Goal: Information Seeking & Learning: Understand process/instructions

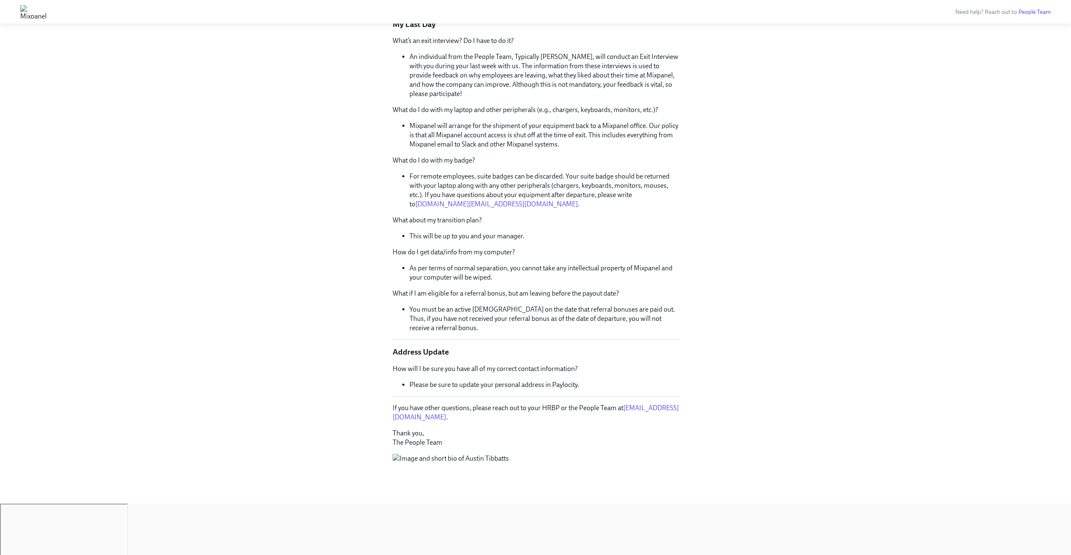
scroll to position [1706, 0]
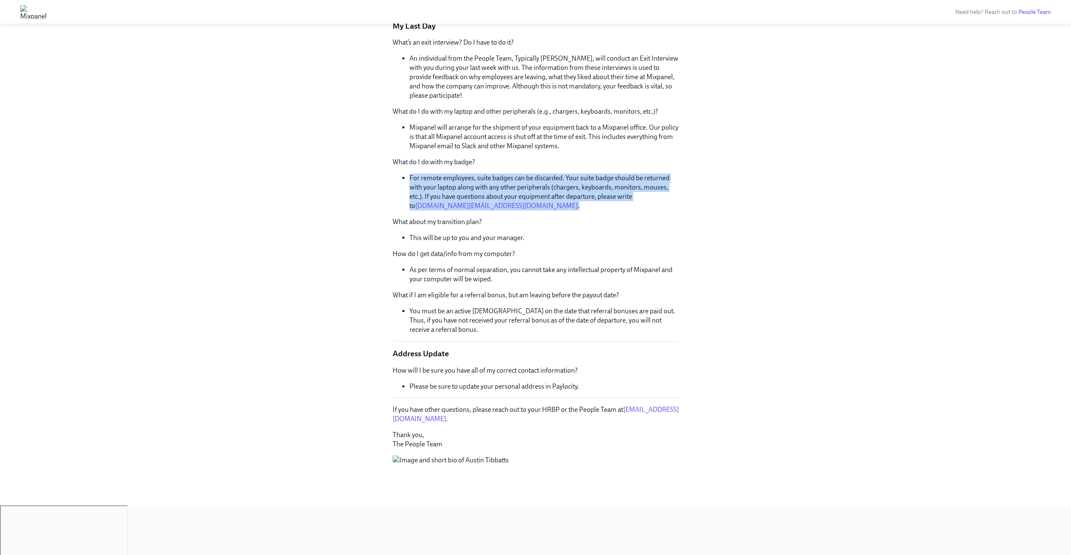
drag, startPoint x: 503, startPoint y: 205, endPoint x: 524, endPoint y: 156, distance: 53.4
click at [524, 157] on div "What’s an exit interview? Do I have to do it? An individual from the People Tea…" at bounding box center [536, 186] width 286 height 296
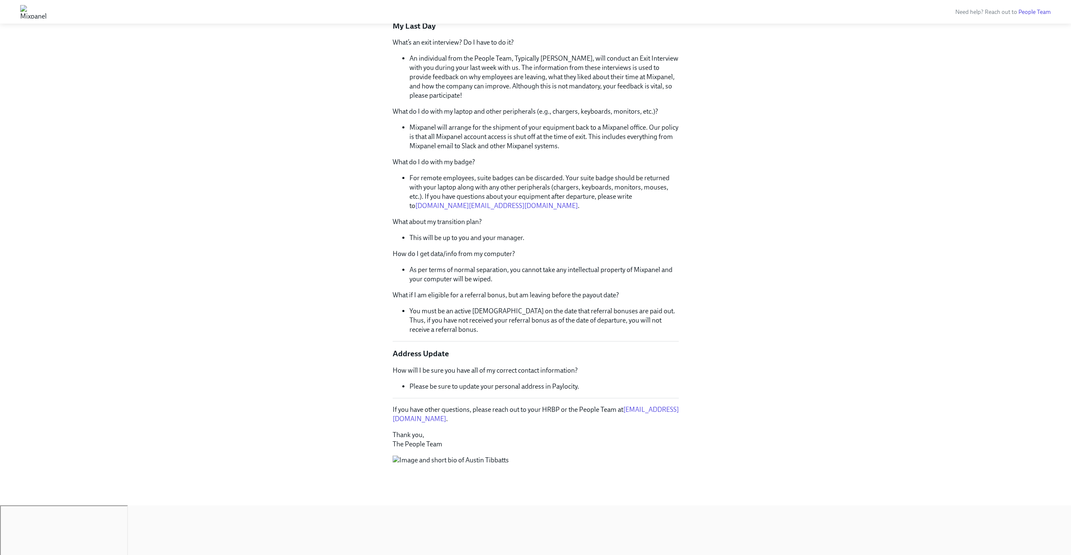
drag, startPoint x: 524, startPoint y: 156, endPoint x: 524, endPoint y: 146, distance: 9.7
click at [524, 156] on div "What’s an exit interview? Do I have to do it? An individual from the People Tea…" at bounding box center [536, 186] width 286 height 296
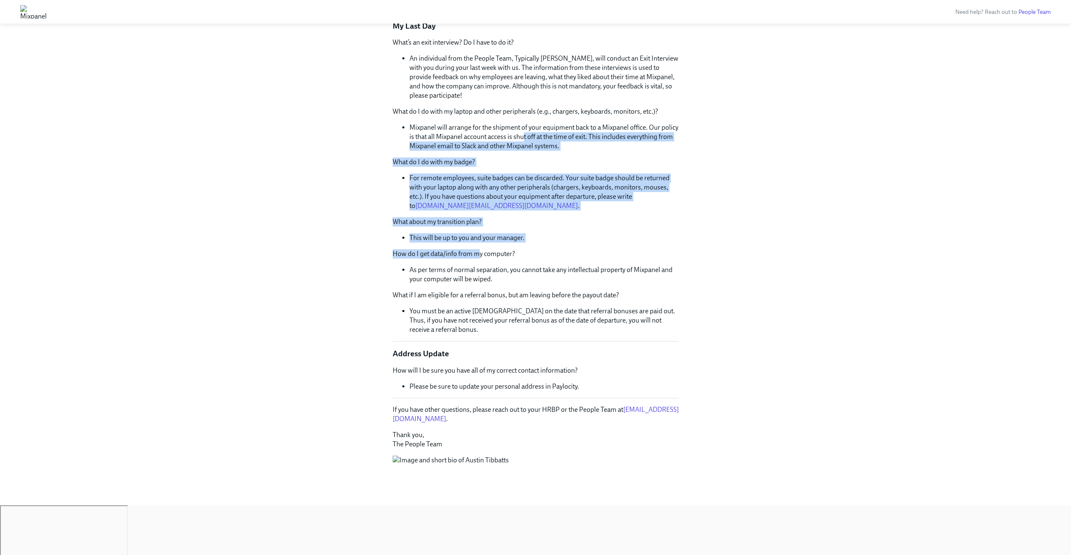
drag, startPoint x: 523, startPoint y: 139, endPoint x: 478, endPoint y: 255, distance: 124.9
click at [478, 254] on div "What’s an exit interview? Do I have to do it? An individual from the People Tea…" at bounding box center [536, 186] width 286 height 296
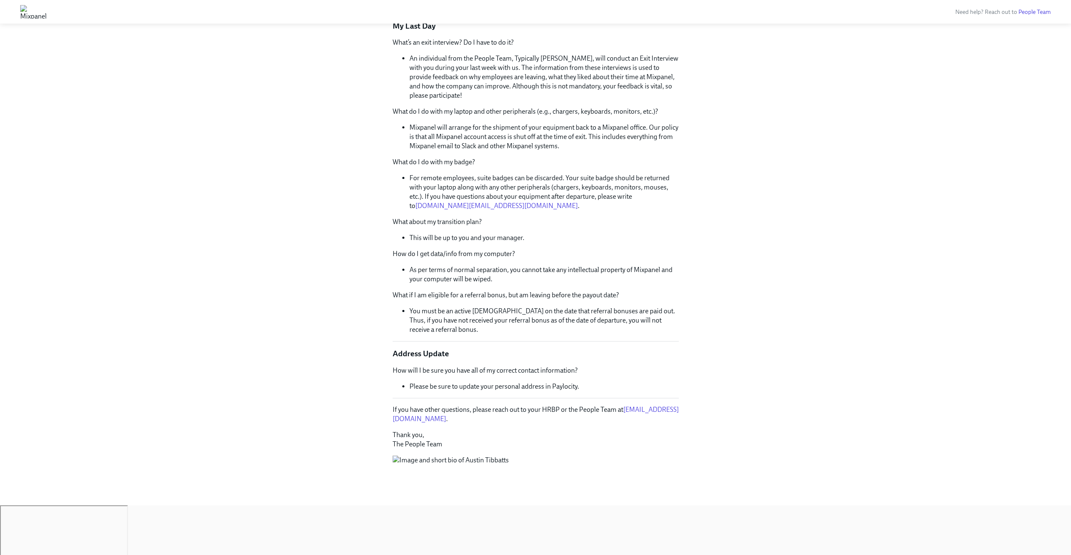
click at [478, 255] on p "How do I get data/info from my computer?" at bounding box center [536, 253] width 286 height 9
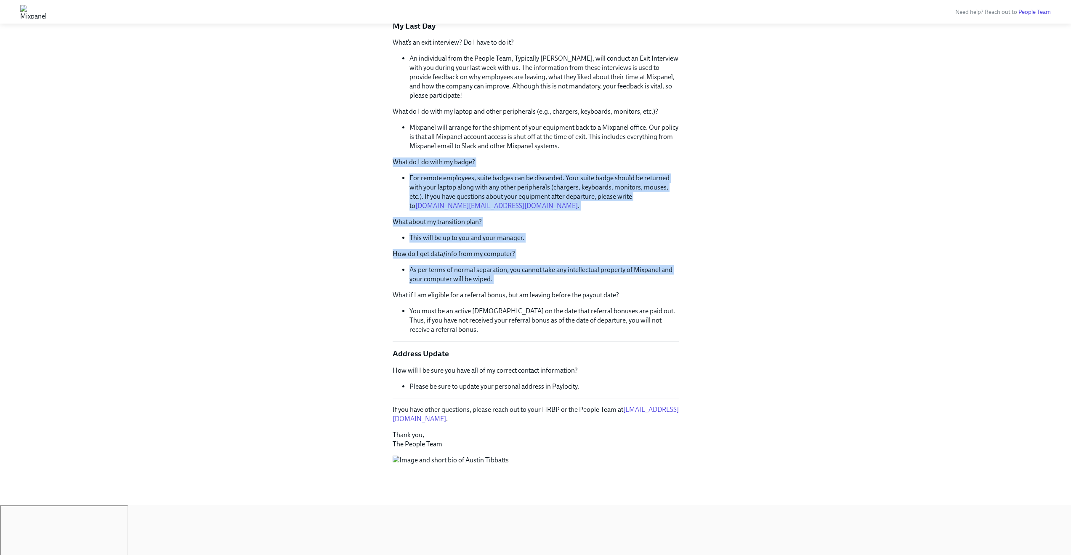
drag, startPoint x: 473, startPoint y: 242, endPoint x: 491, endPoint y: 151, distance: 93.1
click at [491, 152] on div "What’s an exit interview? Do I have to do it? An individual from the People Tea…" at bounding box center [536, 186] width 286 height 296
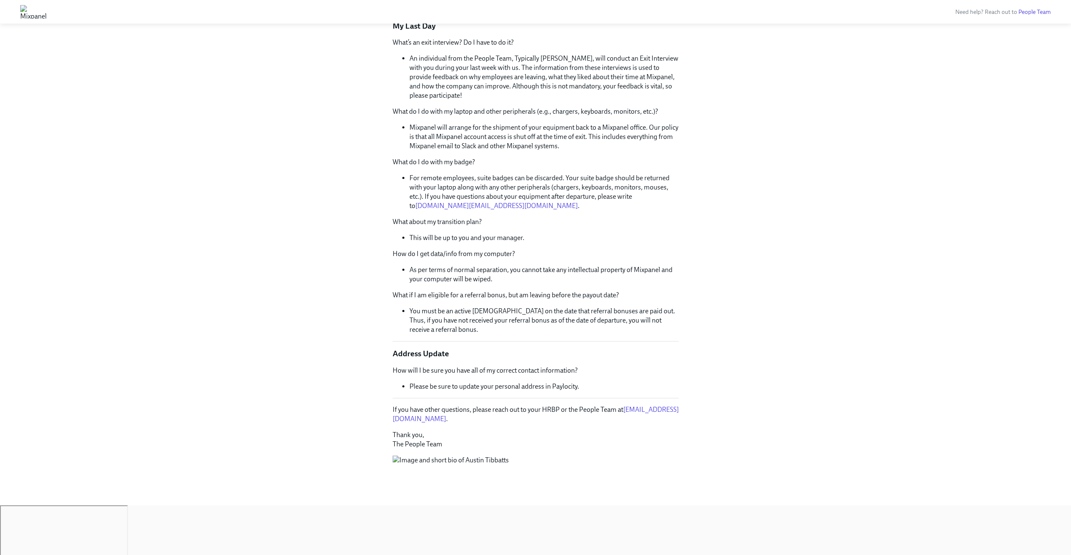
click at [491, 151] on div "What’s an exit interview? Do I have to do it? An individual from the People Tea…" at bounding box center [536, 186] width 286 height 296
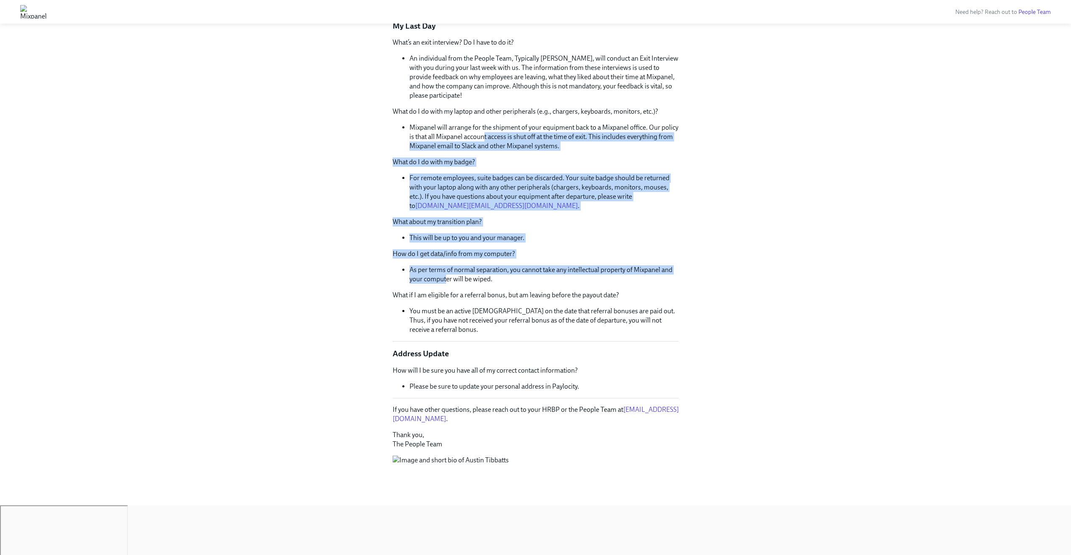
drag, startPoint x: 484, startPoint y: 136, endPoint x: 448, endPoint y: 284, distance: 151.7
click at [447, 283] on div "What’s an exit interview? Do I have to do it? An individual from the People Tea…" at bounding box center [536, 186] width 286 height 296
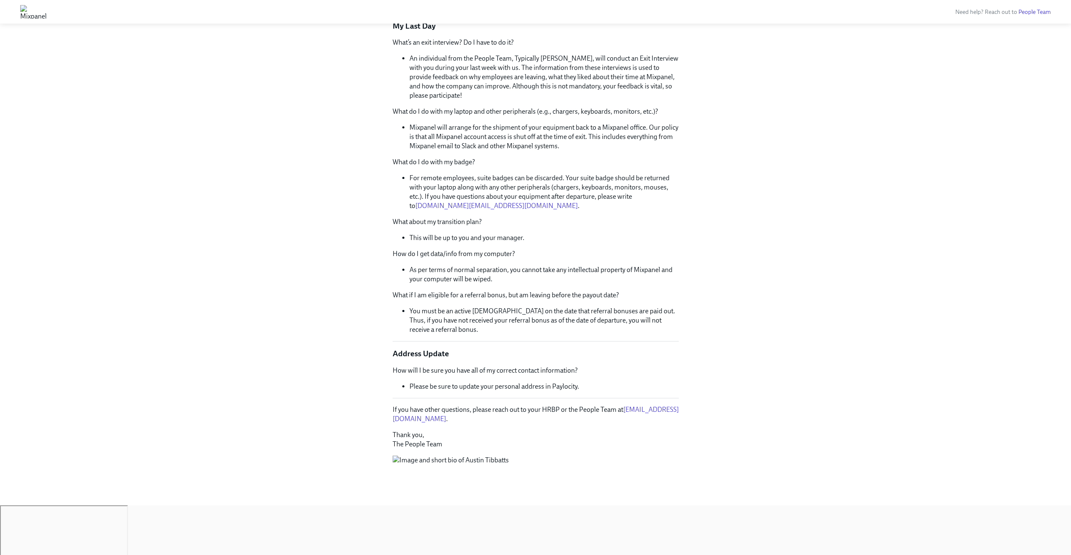
drag, startPoint x: 448, startPoint y: 284, endPoint x: 465, endPoint y: 284, distance: 16.4
click at [448, 284] on li "As per terms of normal separation, you cannot take any intellectual property of…" at bounding box center [543, 274] width 269 height 19
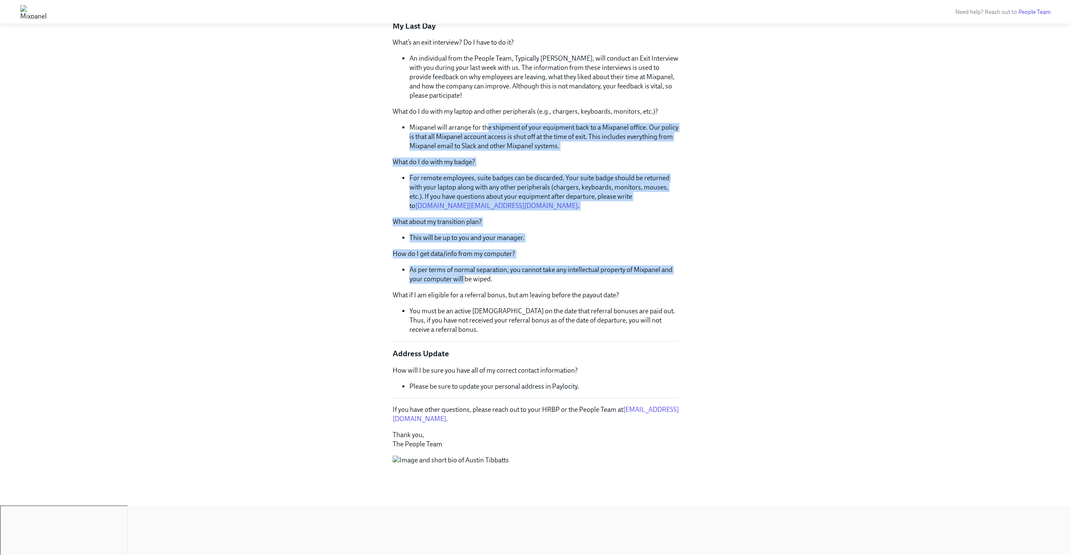
drag, startPoint x: 465, startPoint y: 283, endPoint x: 486, endPoint y: 127, distance: 157.9
click at [486, 127] on div "What’s an exit interview? Do I have to do it? An individual from the People Tea…" at bounding box center [536, 186] width 286 height 296
click at [486, 127] on li "Mixpanel will arrange for the shipment of your equipment back to a Mixpanel off…" at bounding box center [543, 137] width 269 height 28
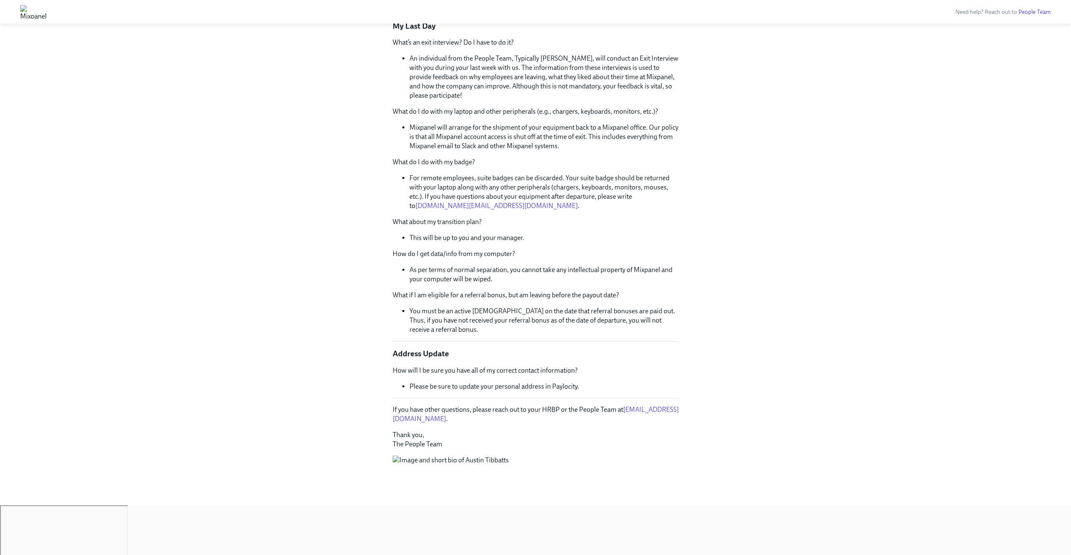
drag, startPoint x: 473, startPoint y: 92, endPoint x: 454, endPoint y: 258, distance: 167.2
click at [454, 258] on div "What’s an exit interview? Do I have to do it? An individual from the People Tea…" at bounding box center [536, 186] width 286 height 296
click at [466, 263] on div "What’s an exit interview? Do I have to do it? An individual from the People Tea…" at bounding box center [536, 186] width 286 height 296
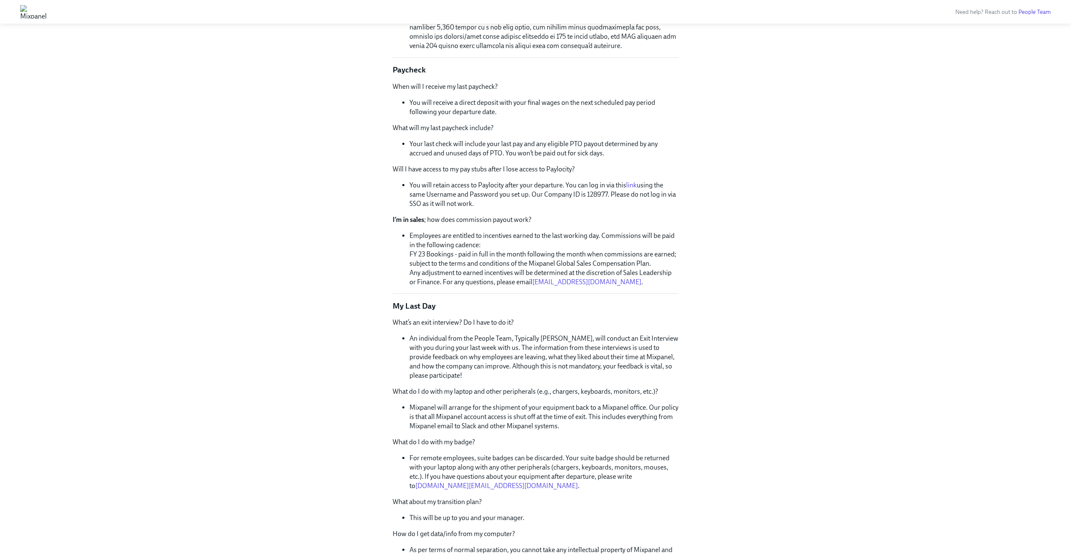
scroll to position [1350, 0]
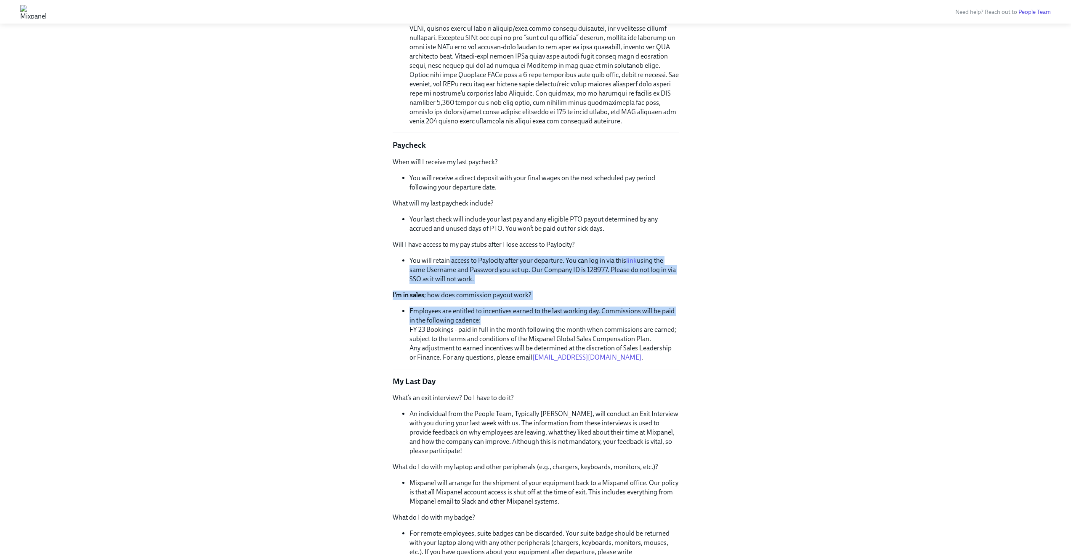
drag, startPoint x: 447, startPoint y: 258, endPoint x: 538, endPoint y: 317, distance: 108.2
click at [538, 317] on div "When will I receive my last paycheck? You will receive a direct deposit with yo…" at bounding box center [536, 259] width 286 height 205
click at [537, 317] on li "Employees are entitled to incentives earned to the last working day. Commission…" at bounding box center [543, 334] width 269 height 56
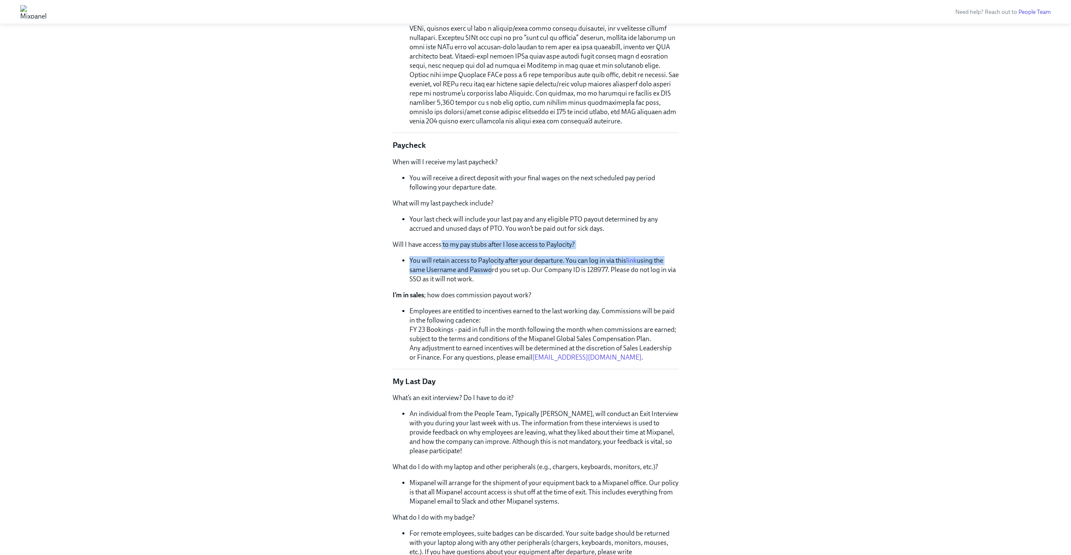
drag, startPoint x: 486, startPoint y: 271, endPoint x: 442, endPoint y: 244, distance: 51.4
click at [441, 243] on div "When will I receive my last paycheck? You will receive a direct deposit with yo…" at bounding box center [536, 259] width 286 height 205
click at [442, 244] on p "Will I have access to my pay stubs after I lose access to Paylocity?" at bounding box center [536, 244] width 286 height 9
drag, startPoint x: 455, startPoint y: 255, endPoint x: 499, endPoint y: 277, distance: 49.5
click at [499, 277] on div "When will I receive my last paycheck? You will receive a direct deposit with yo…" at bounding box center [536, 259] width 286 height 205
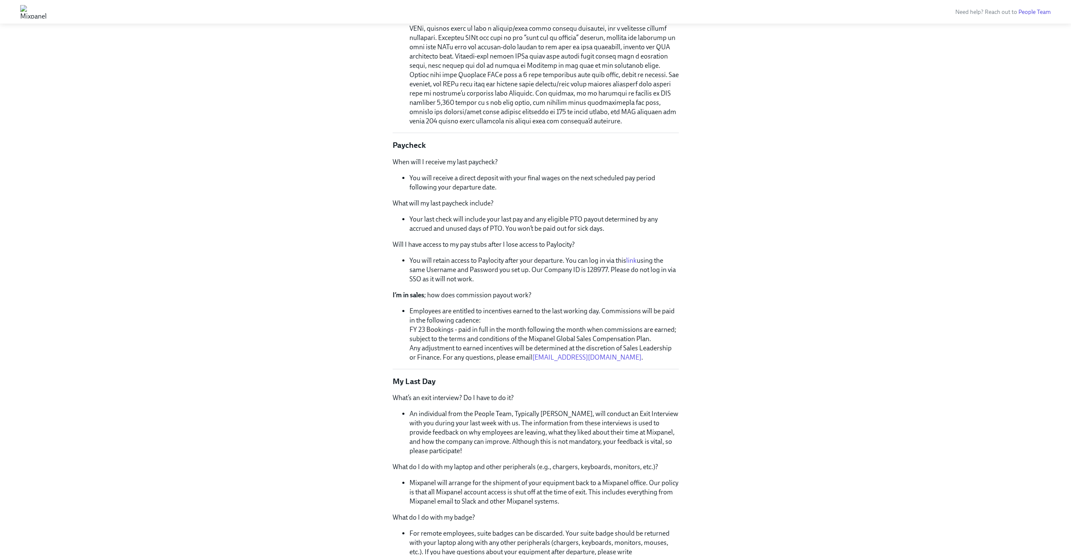
click at [499, 277] on li "You will retain access to Paylocity after your departure. You can log in via th…" at bounding box center [543, 270] width 269 height 28
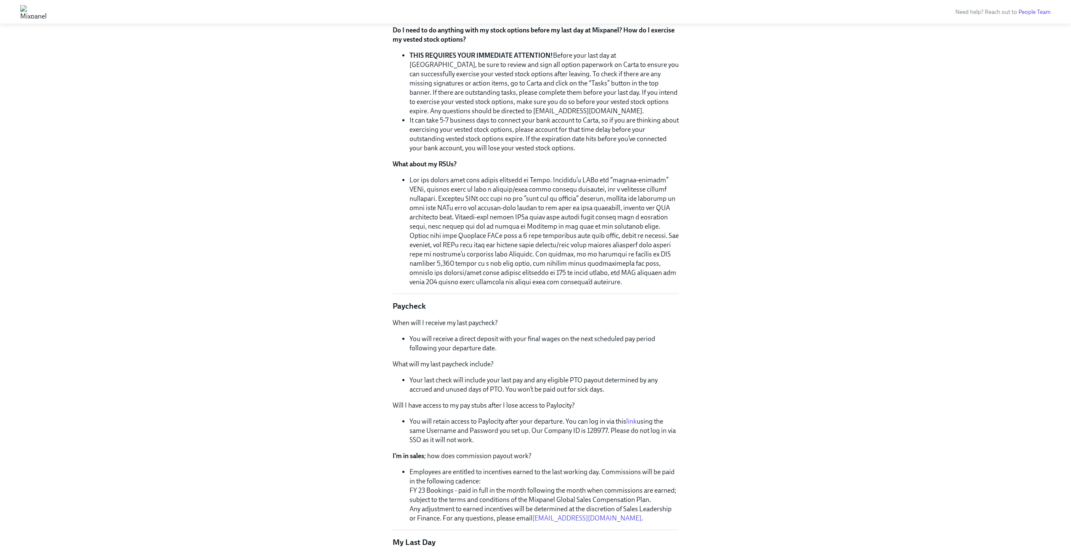
scroll to position [1077, 0]
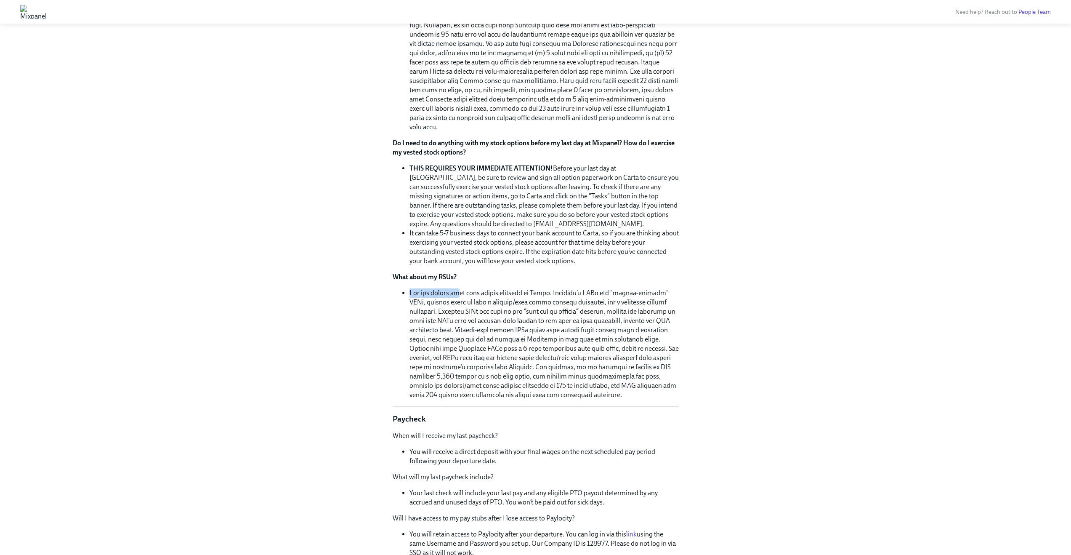
drag, startPoint x: 458, startPoint y: 298, endPoint x: 511, endPoint y: 275, distance: 57.5
click at [511, 275] on div "What about my equity (i.e., RSUs or stock options)? You can always view any equ…" at bounding box center [536, 162] width 286 height 473
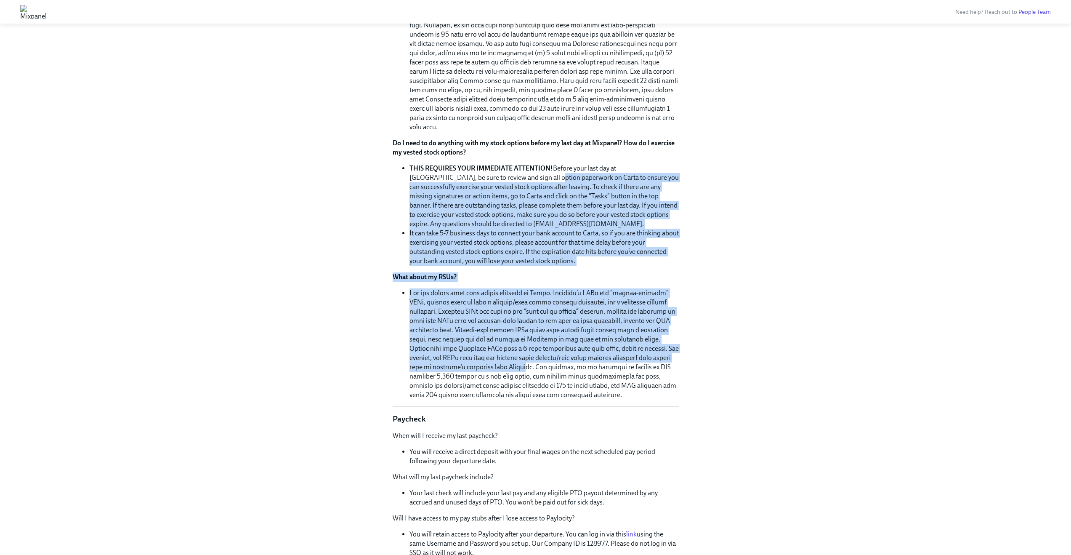
drag, startPoint x: 465, startPoint y: 270, endPoint x: 532, endPoint y: 367, distance: 118.1
click at [532, 367] on div "What about my equity (i.e., RSUs or stock options)? You can always view any equ…" at bounding box center [536, 162] width 286 height 473
click at [532, 367] on li at bounding box center [543, 343] width 269 height 111
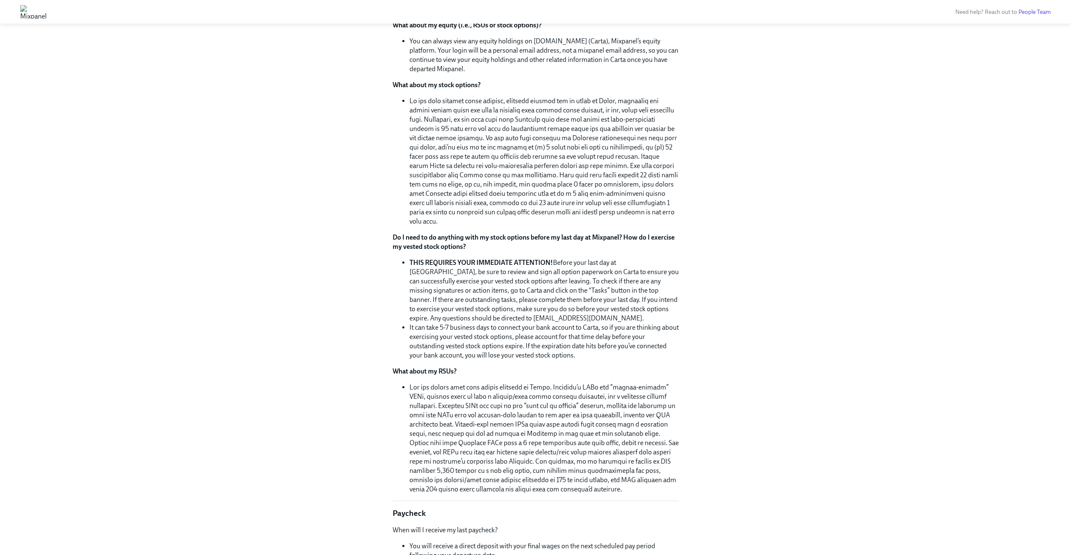
scroll to position [679, 0]
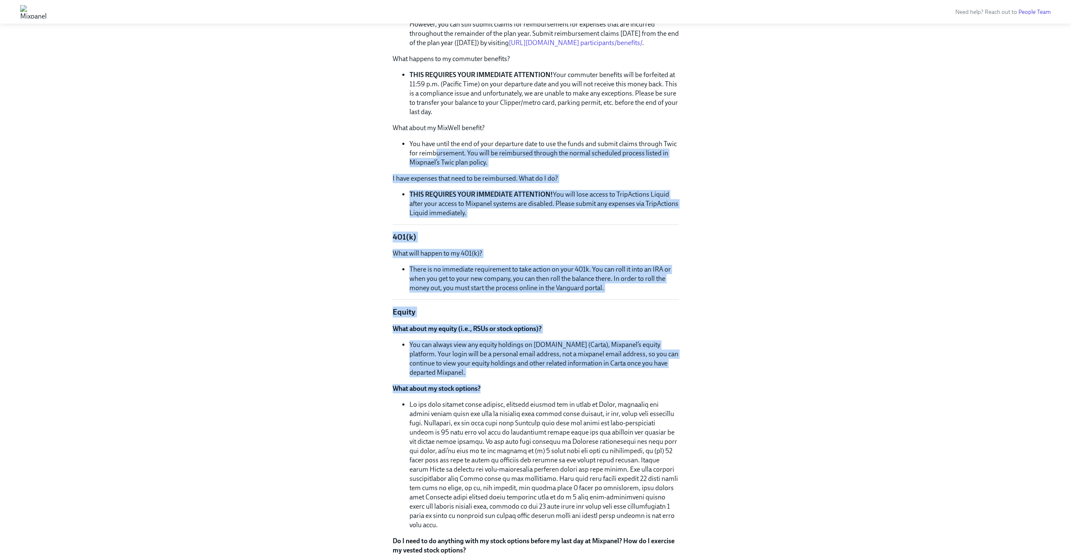
drag, startPoint x: 436, startPoint y: 164, endPoint x: 531, endPoint y: 396, distance: 250.8
click at [531, 396] on div "Hi [PERSON_NAME], You’re receiving this FAQ because you’re leaving Mixpanel in …" at bounding box center [536, 453] width 286 height 2075
click at [531, 393] on p "What about my stock options?" at bounding box center [536, 388] width 286 height 9
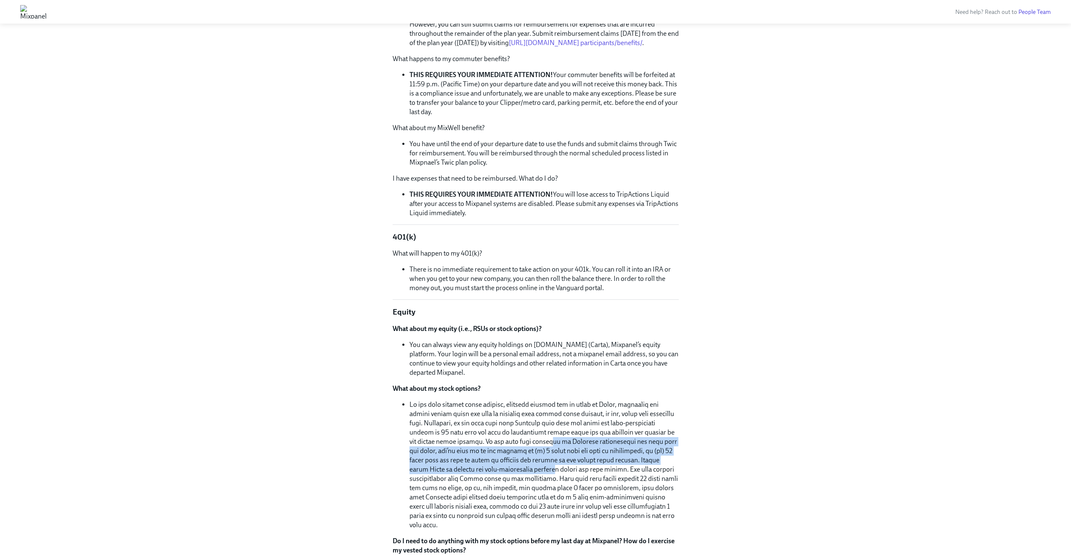
drag, startPoint x: 489, startPoint y: 478, endPoint x: 520, endPoint y: 450, distance: 41.7
click at [520, 450] on li at bounding box center [543, 465] width 269 height 130
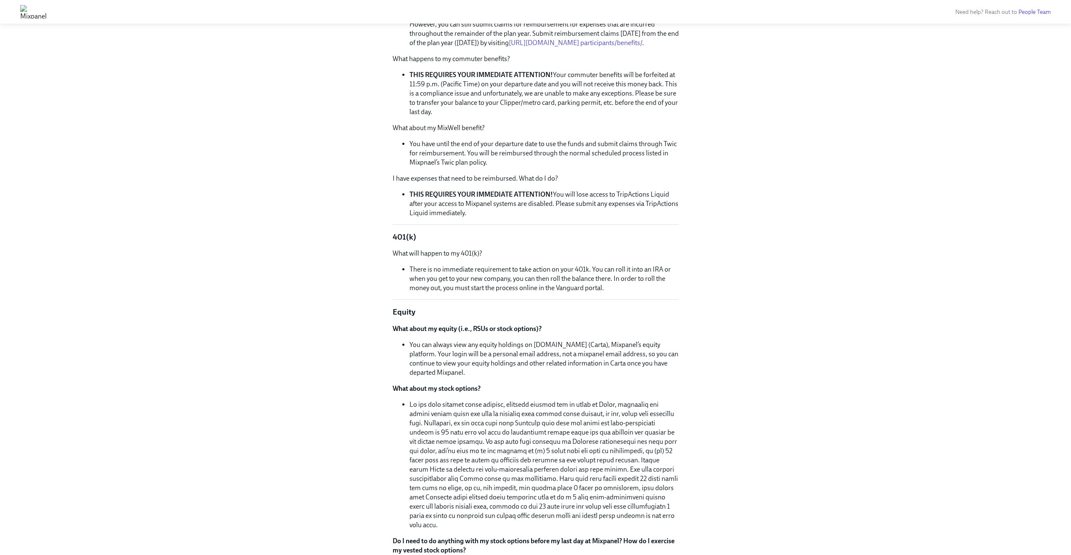
drag, startPoint x: 520, startPoint y: 450, endPoint x: 511, endPoint y: 464, distance: 16.2
click at [520, 450] on li at bounding box center [543, 465] width 269 height 130
drag, startPoint x: 512, startPoint y: 463, endPoint x: 529, endPoint y: 446, distance: 23.5
click at [529, 446] on li at bounding box center [543, 465] width 269 height 130
click at [529, 447] on li at bounding box center [543, 465] width 269 height 130
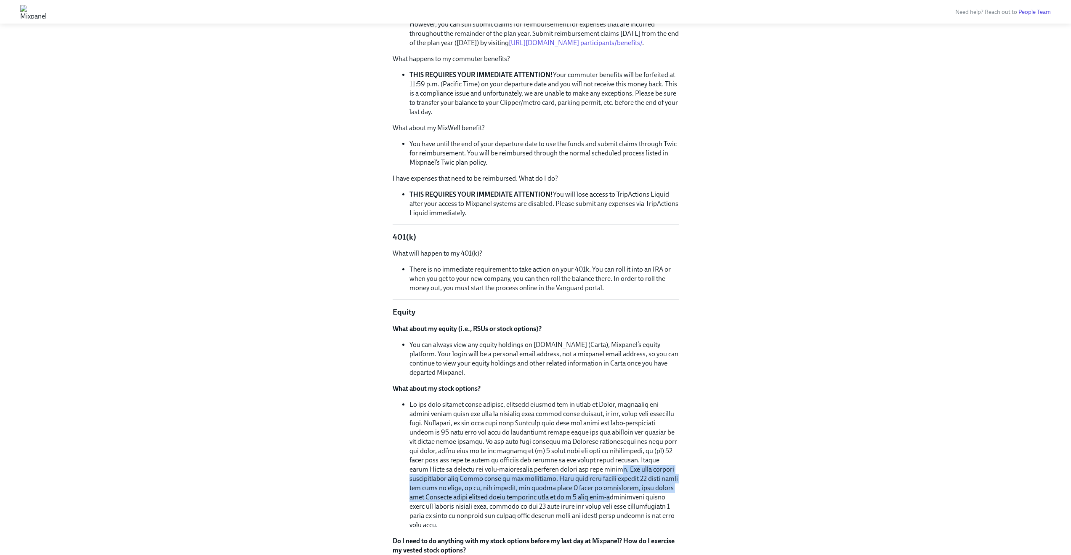
drag, startPoint x: 555, startPoint y: 473, endPoint x: 525, endPoint y: 508, distance: 46.0
click at [525, 508] on li at bounding box center [543, 465] width 269 height 130
drag, startPoint x: 518, startPoint y: 460, endPoint x: 459, endPoint y: 113, distance: 351.3
click at [462, 116] on div "Hi [PERSON_NAME], You’re receiving this FAQ because you’re leaving Mixpanel in …" at bounding box center [536, 453] width 286 height 2075
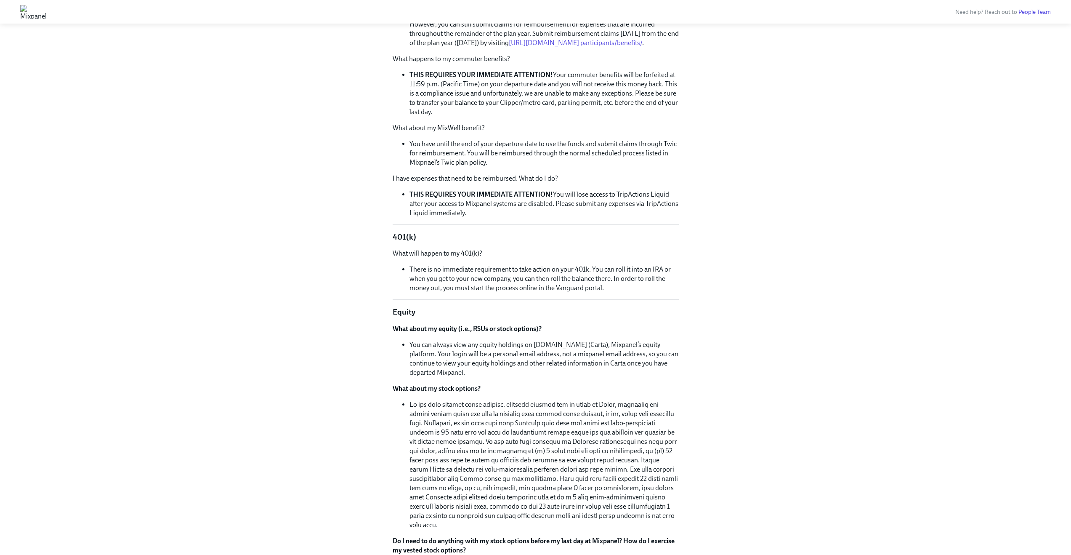
click at [459, 113] on li "THIS REQUIRES YOUR IMMEDIATE ATTENTION! Your commuter benefits will be forfeite…" at bounding box center [543, 93] width 269 height 46
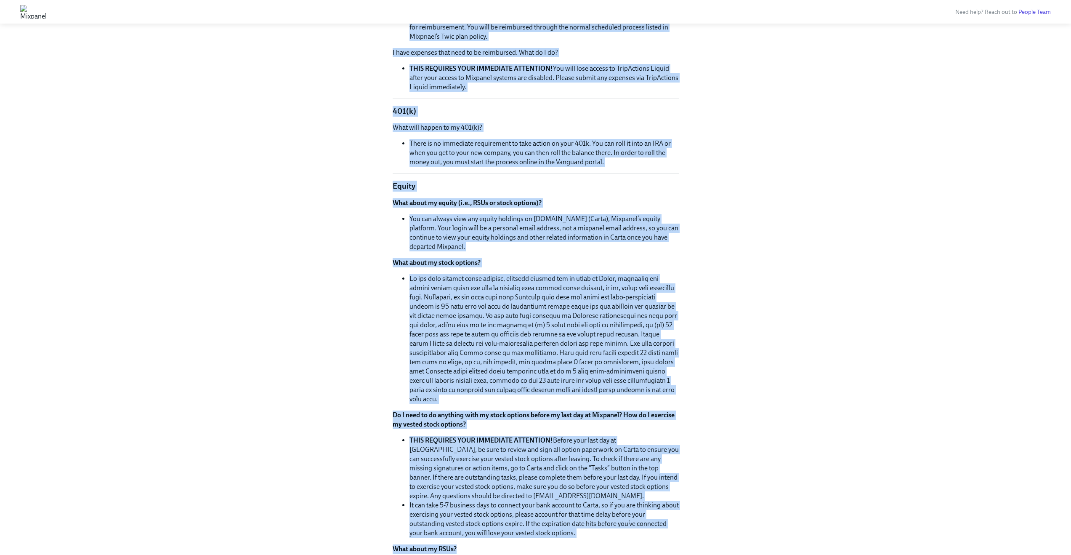
drag, startPoint x: 466, startPoint y: 98, endPoint x: 511, endPoint y: 435, distance: 340.1
click at [507, 553] on div "Hi [PERSON_NAME], You’re receiving this FAQ because you’re leaving Mixpanel in …" at bounding box center [536, 328] width 286 height 2075
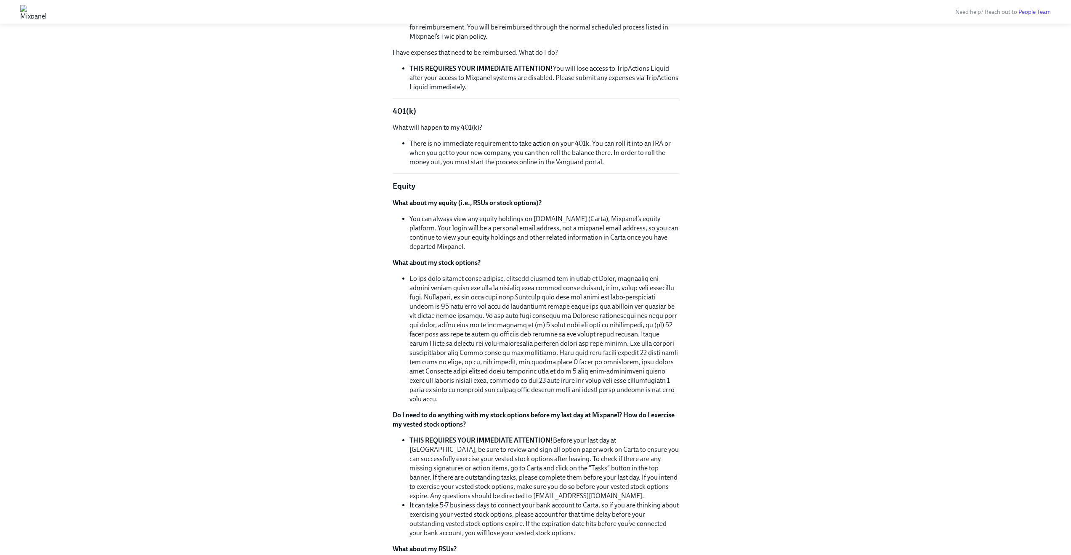
click at [512, 350] on li at bounding box center [543, 339] width 269 height 130
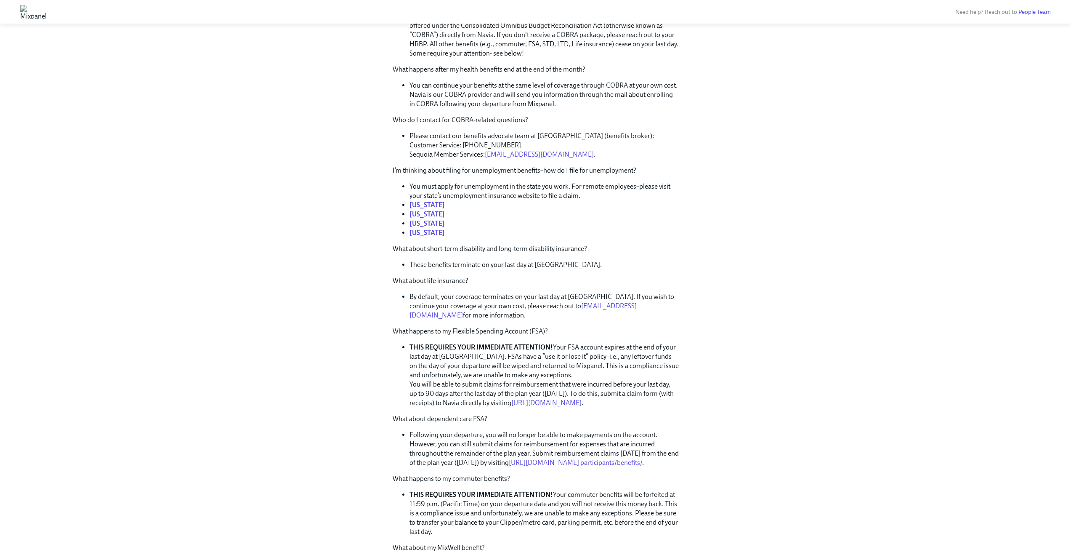
scroll to position [255, 0]
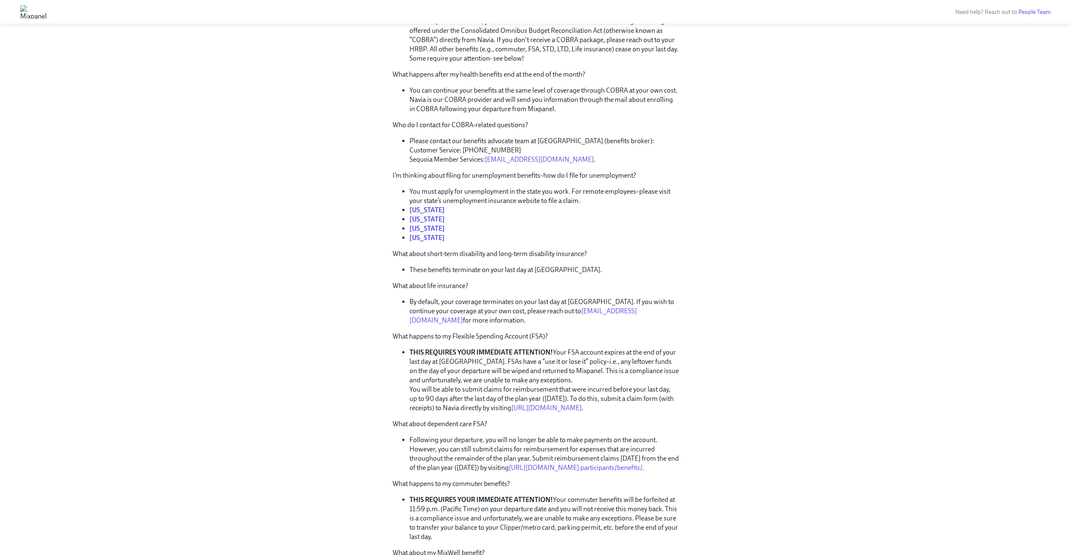
drag, startPoint x: 446, startPoint y: 188, endPoint x: 524, endPoint y: 195, distance: 78.6
click at [566, 226] on ul "You must apply for unemployment in the state you work. For remote employees–ple…" at bounding box center [536, 215] width 286 height 56
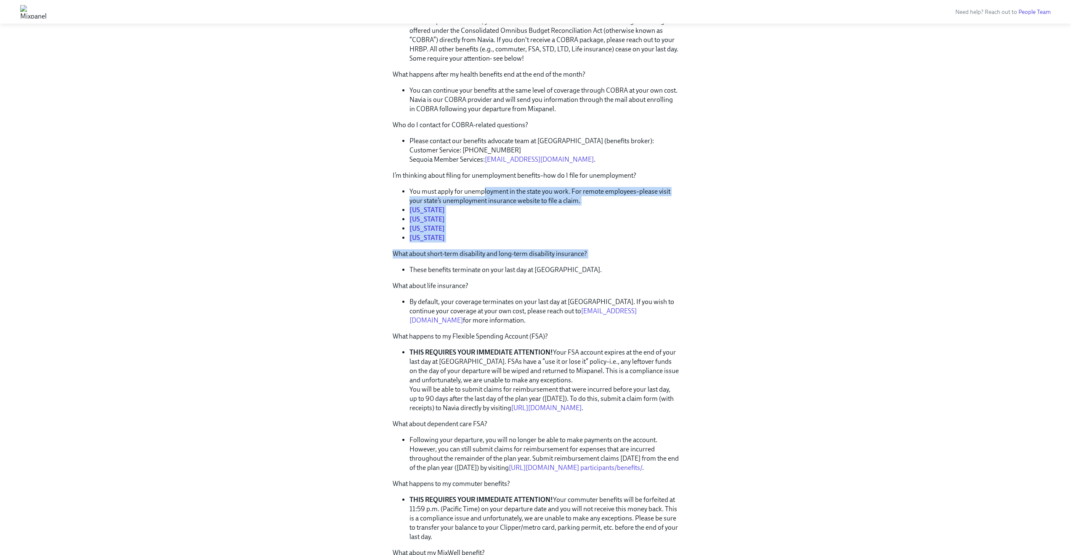
drag, startPoint x: 482, startPoint y: 192, endPoint x: 505, endPoint y: 259, distance: 70.7
click at [505, 259] on div "What happens to my benefits? When does my coverage end? Your medical, vision, a…" at bounding box center [536, 317] width 286 height 651
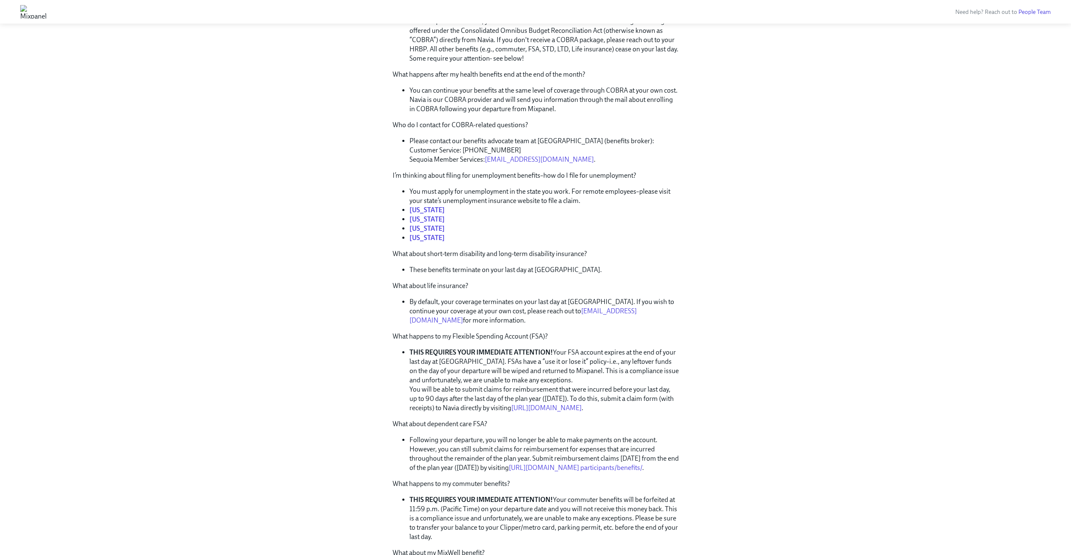
drag, startPoint x: 467, startPoint y: 401, endPoint x: 561, endPoint y: 106, distance: 309.7
click at [561, 106] on div "What happens to my benefits? When does my coverage end? Your medical, vision, a…" at bounding box center [536, 317] width 286 height 651
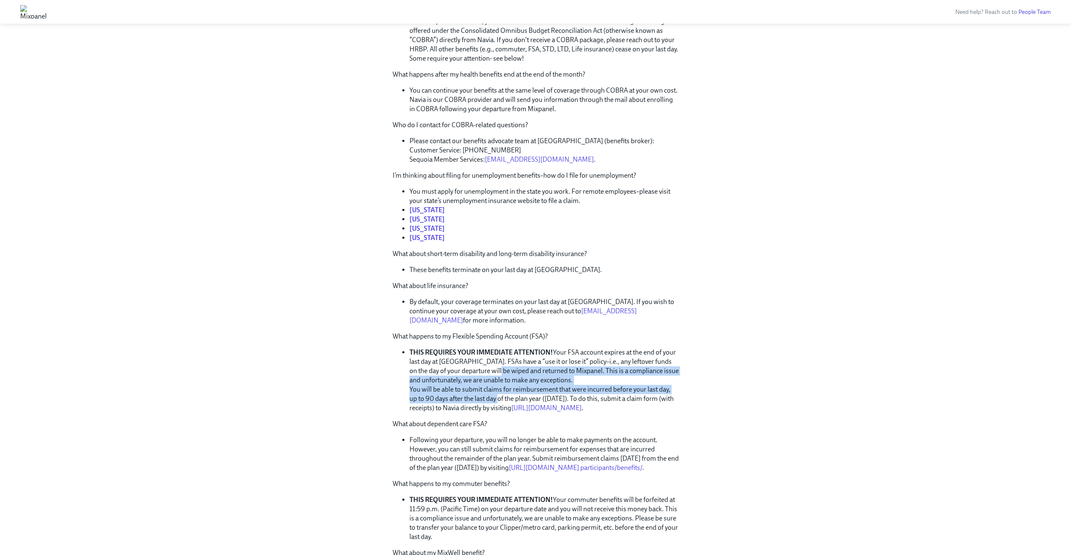
drag, startPoint x: 490, startPoint y: 386, endPoint x: 487, endPoint y: 373, distance: 13.1
click at [487, 372] on li "THIS REQUIRES YOUR IMMEDIATE ATTENTION! Your FSA account expires at the end of …" at bounding box center [543, 380] width 269 height 65
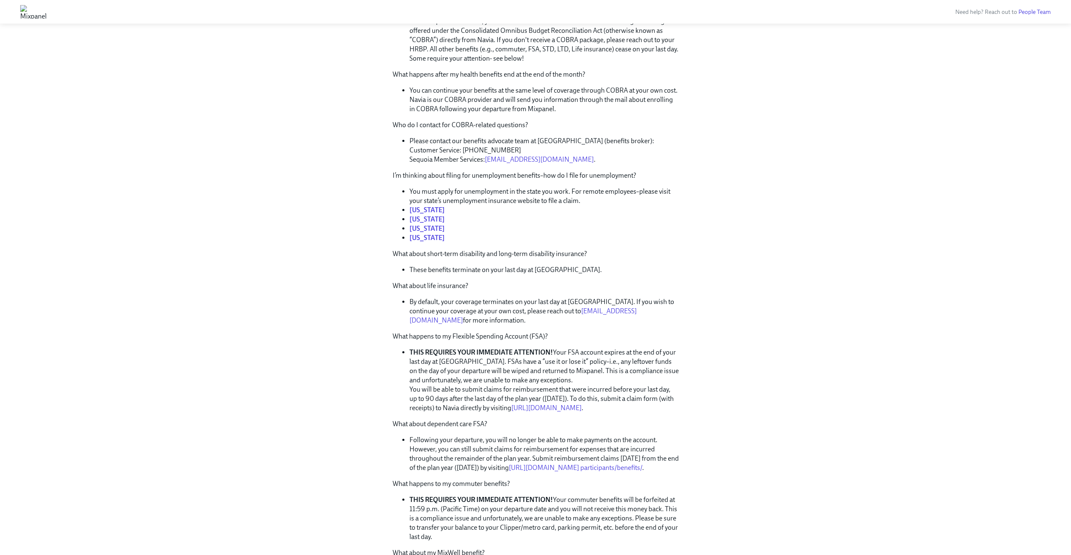
click at [487, 373] on li "THIS REQUIRES YOUR IMMEDIATE ATTENTION! Your FSA account expires at the end of …" at bounding box center [543, 380] width 269 height 65
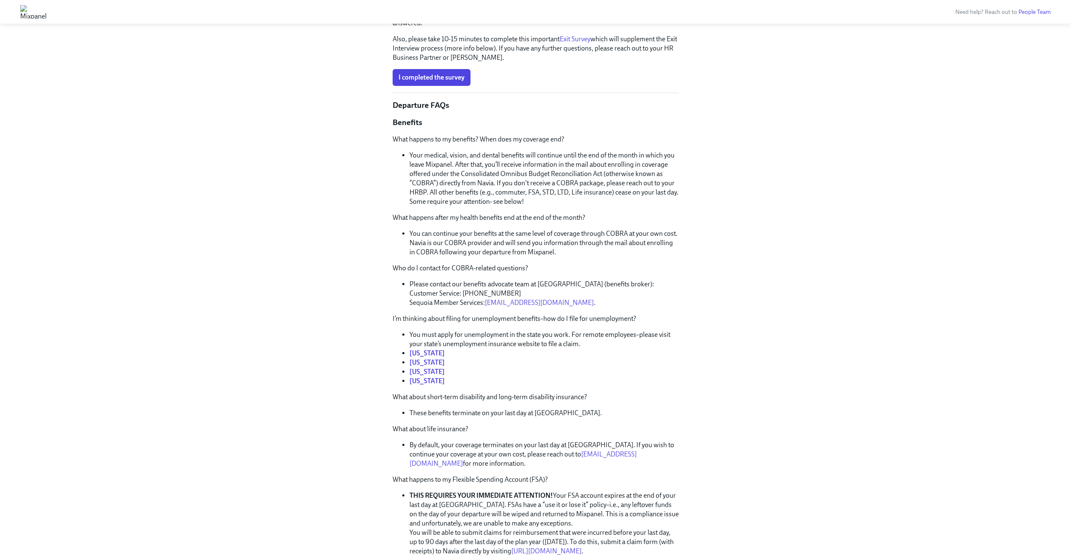
scroll to position [101, 0]
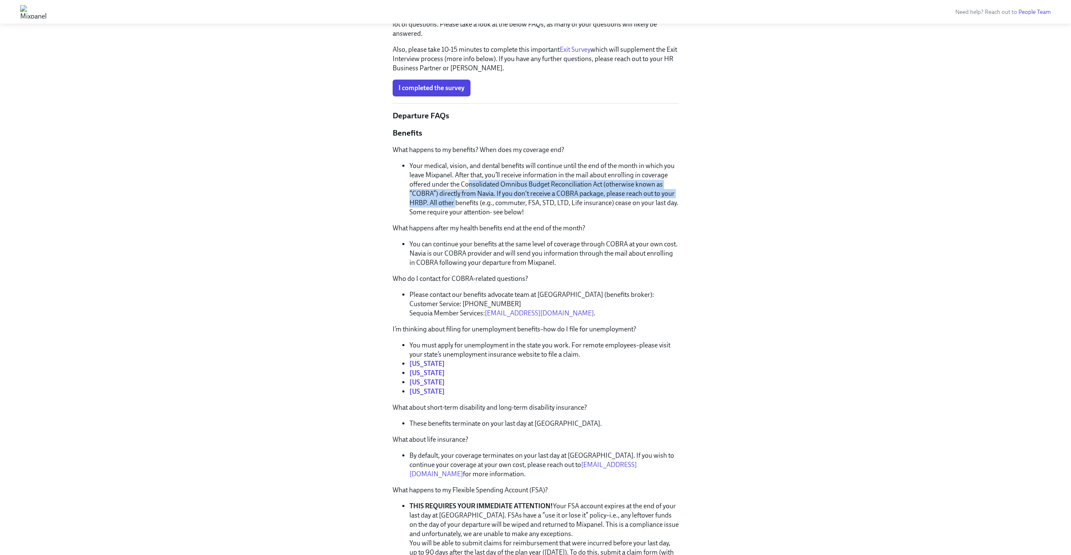
drag, startPoint x: 455, startPoint y: 206, endPoint x: 468, endPoint y: 187, distance: 22.9
click at [468, 187] on li "Your medical, vision, and dental benefits will continue until the end of the mo…" at bounding box center [543, 189] width 269 height 56
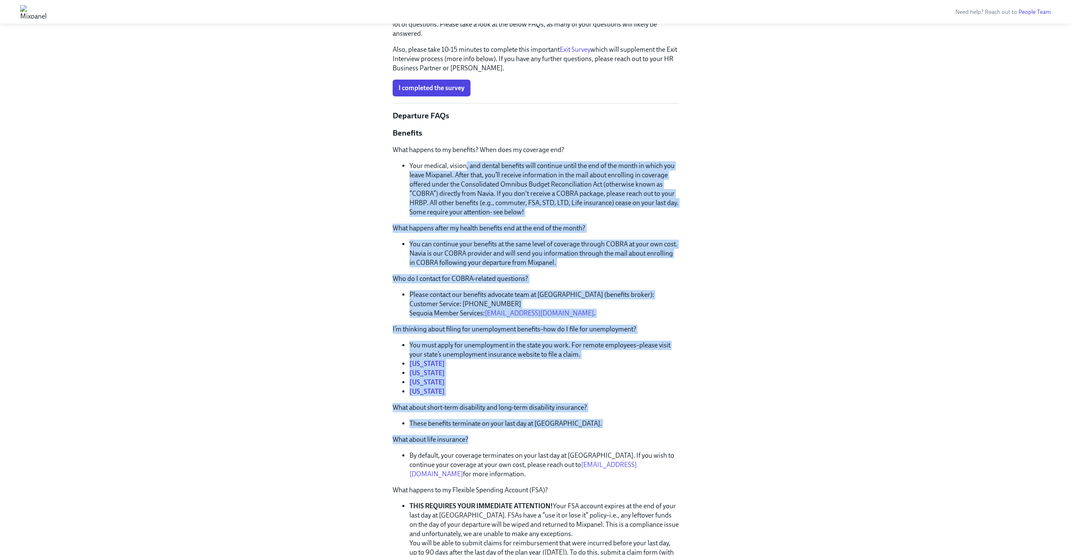
drag, startPoint x: 516, startPoint y: 168, endPoint x: 535, endPoint y: 441, distance: 272.9
click at [535, 441] on div "What happens to my benefits? When does my coverage end? Your medical, vision, a…" at bounding box center [536, 470] width 286 height 651
click at [539, 249] on li "You can continue your benefits at the same level of coverage through COBRA at y…" at bounding box center [543, 253] width 269 height 28
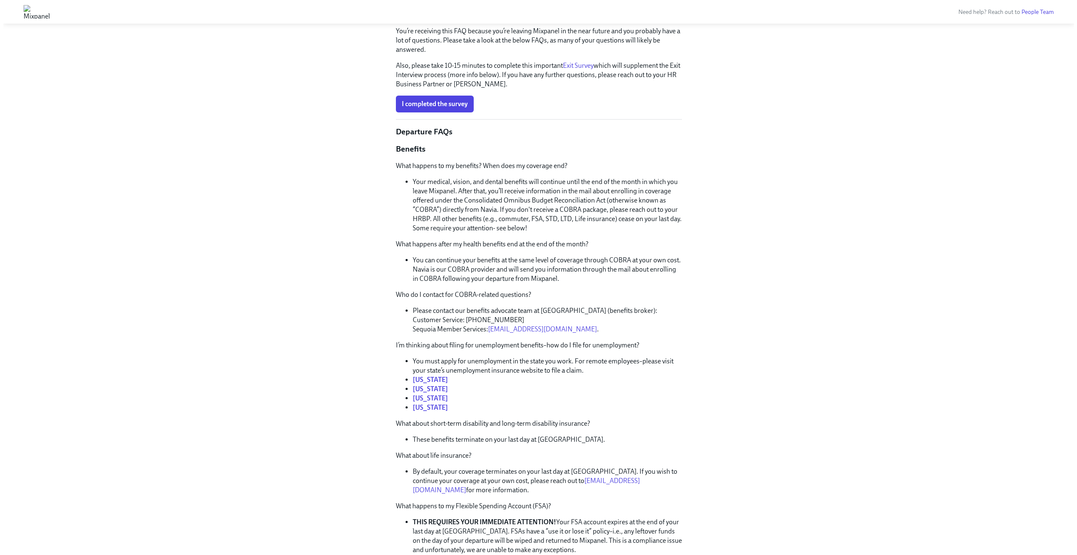
scroll to position [0, 0]
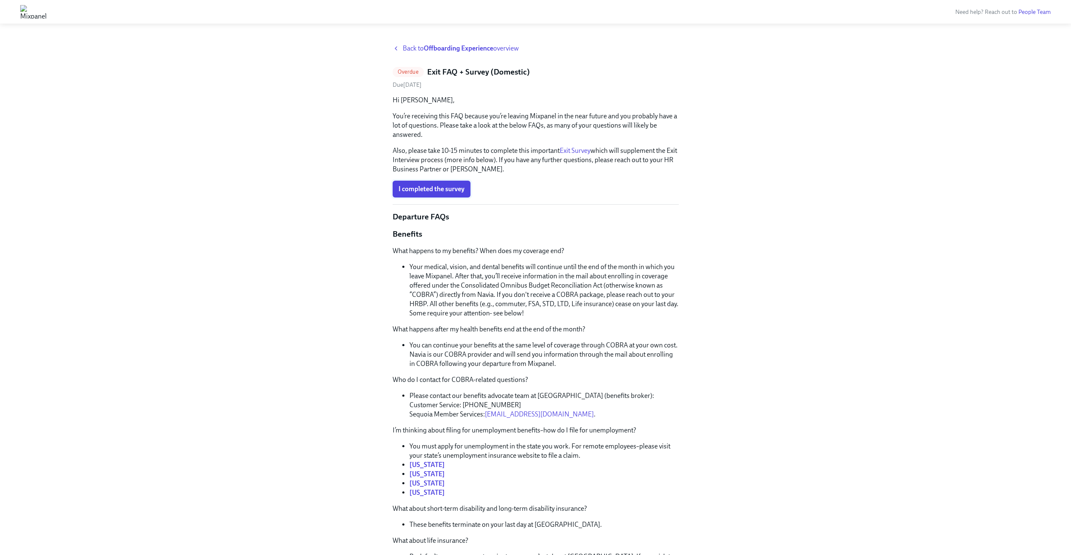
click at [451, 189] on span "I completed the survey" at bounding box center [432, 189] width 66 height 8
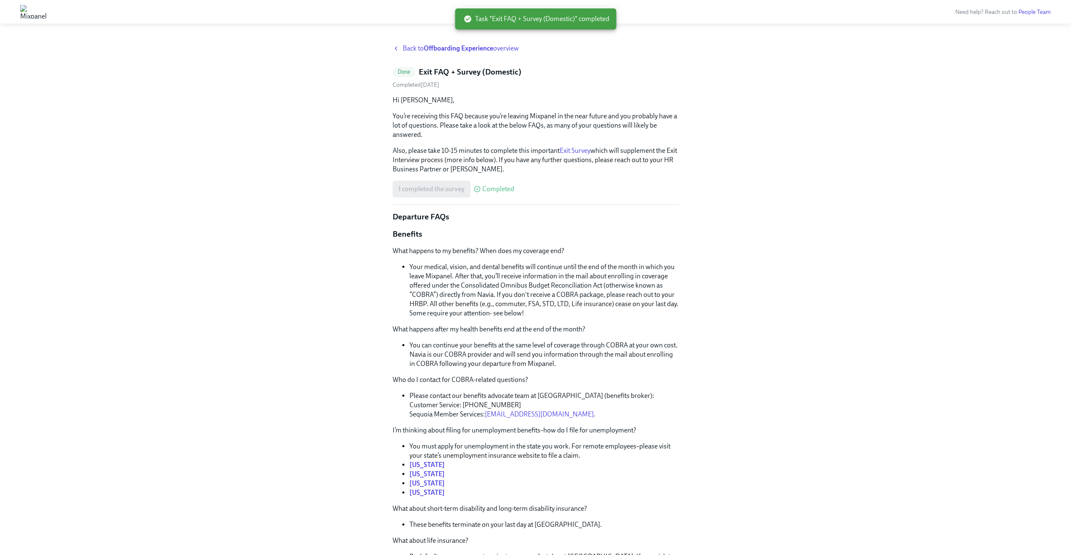
click at [477, 50] on strong "Offboarding Experience" at bounding box center [458, 48] width 69 height 8
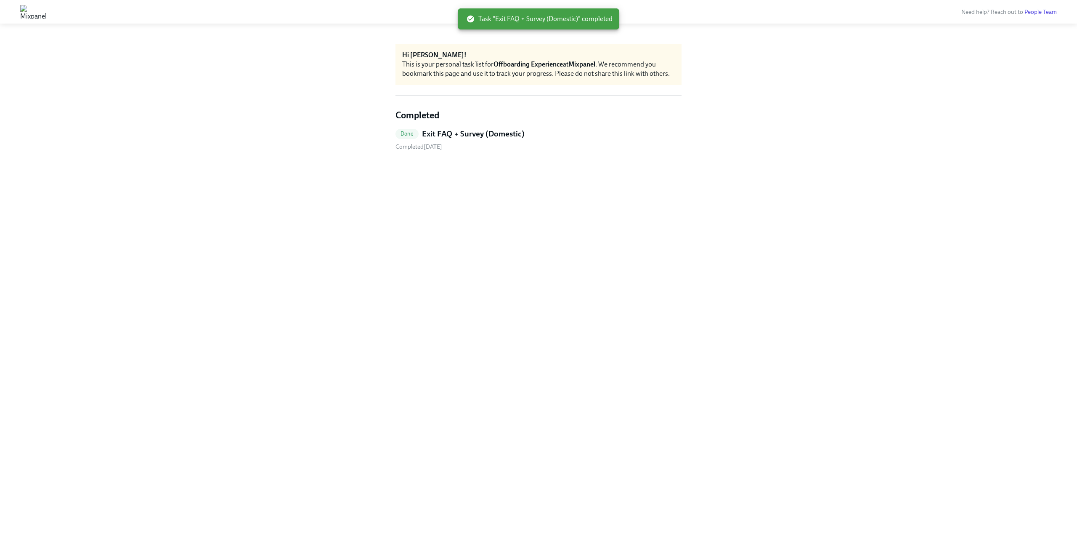
click at [540, 19] on span "Task "Exit FAQ + Survey (Domestic)" completed" at bounding box center [540, 18] width 146 height 9
